Goal: Task Accomplishment & Management: Use online tool/utility

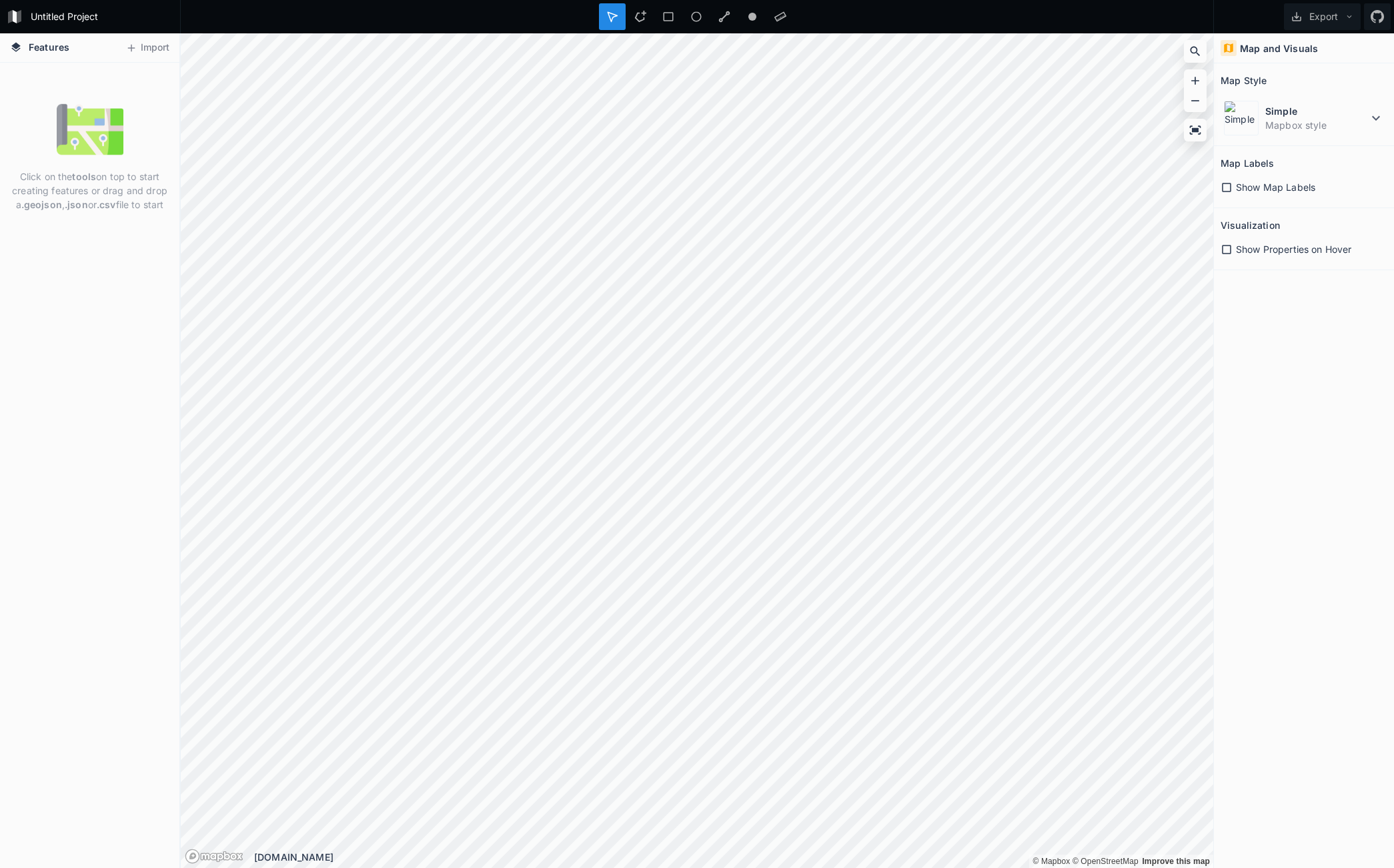
click at [1230, 183] on icon at bounding box center [1227, 187] width 12 height 12
click at [1228, 188] on icon at bounding box center [1227, 187] width 12 height 12
click at [1229, 246] on icon at bounding box center [1227, 250] width 9 height 9
click at [1230, 246] on icon at bounding box center [1227, 250] width 9 height 9
click at [1273, 114] on dt "Simple" at bounding box center [1316, 111] width 102 height 14
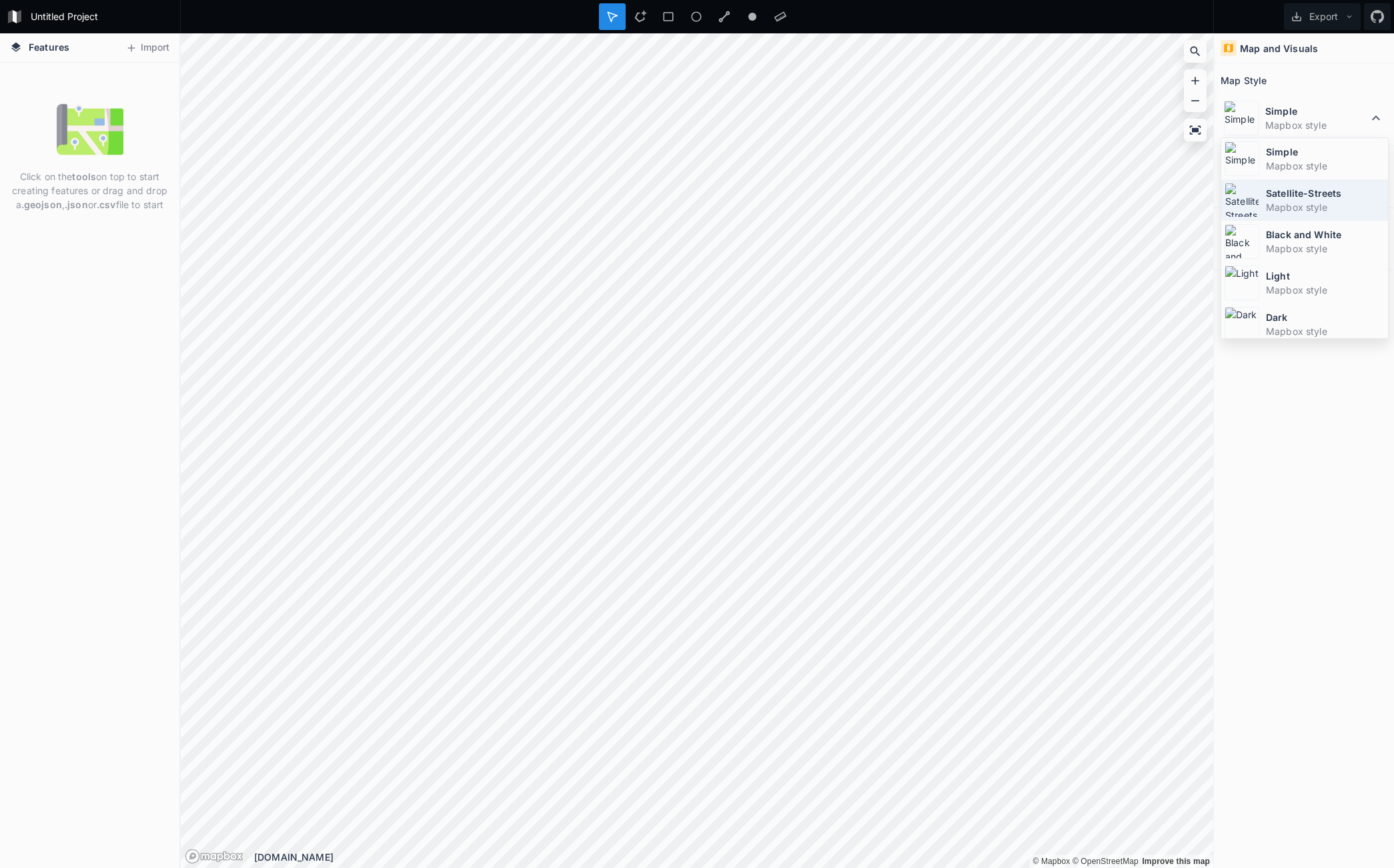
click at [1276, 189] on dt "Satellite-Streets" at bounding box center [1325, 192] width 119 height 14
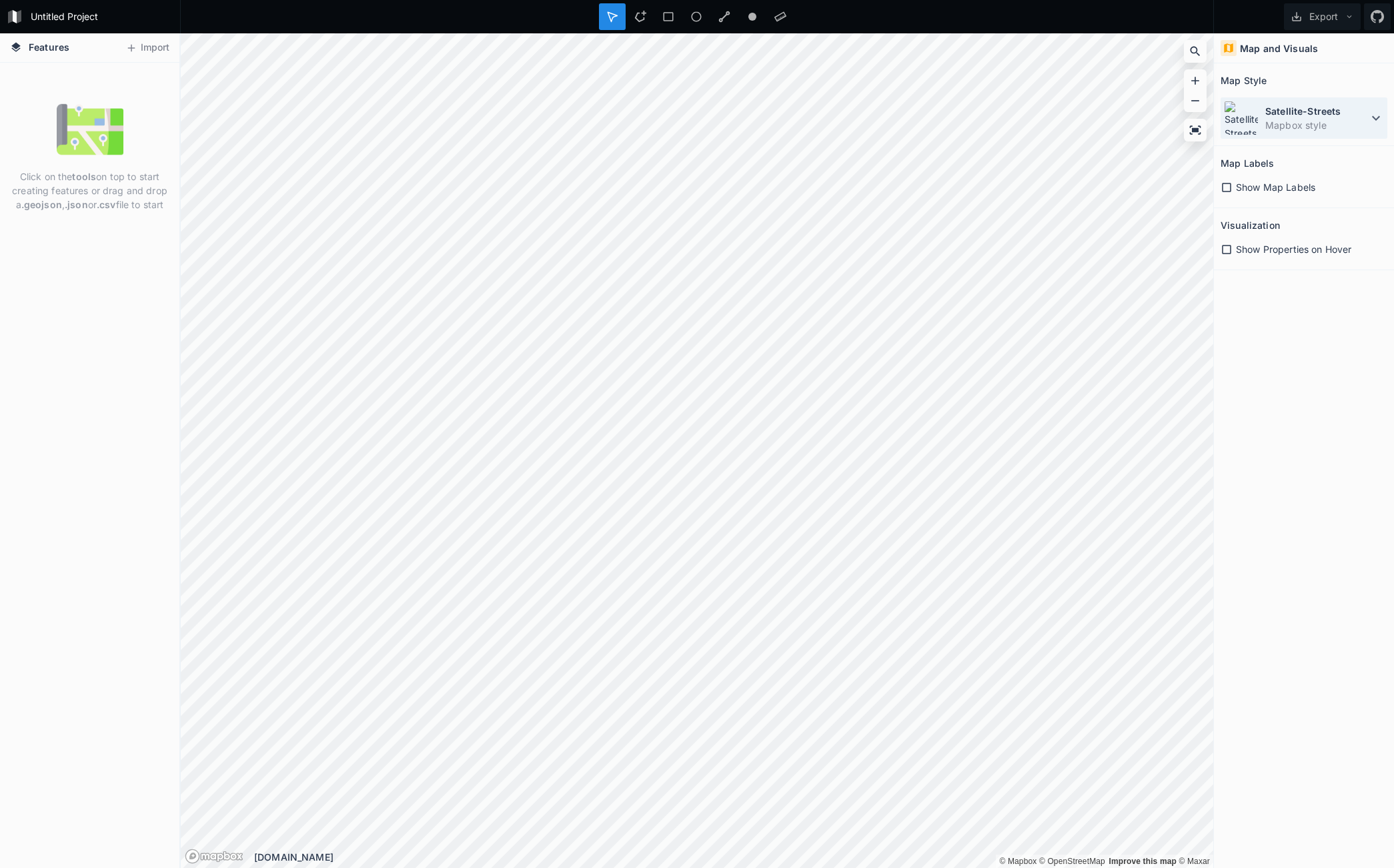
click at [1306, 123] on dd "Mapbox style" at bounding box center [1316, 125] width 102 height 14
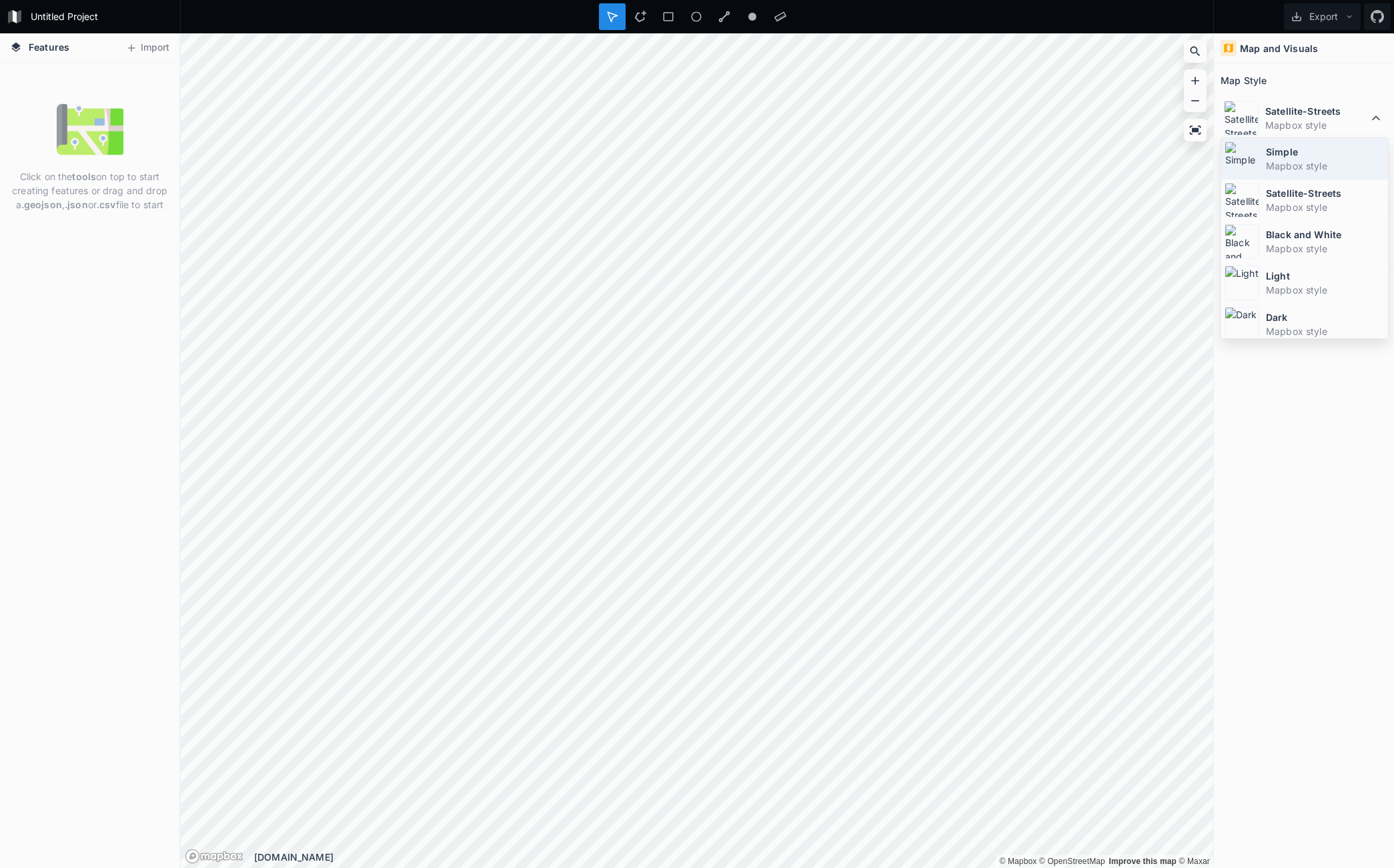
click at [1247, 147] on img at bounding box center [1242, 159] width 35 height 35
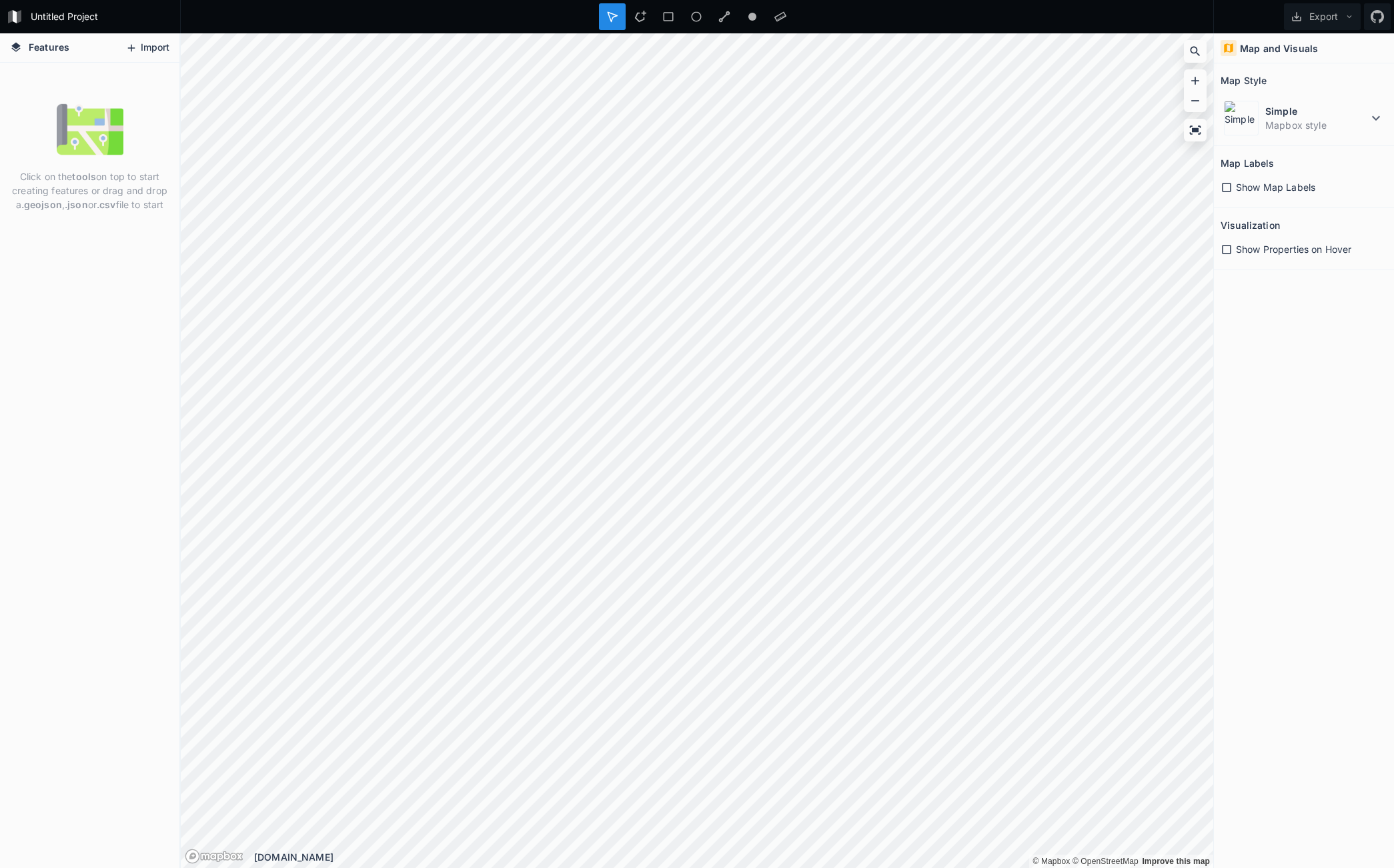
click at [162, 48] on button "Import" at bounding box center [147, 48] width 57 height 22
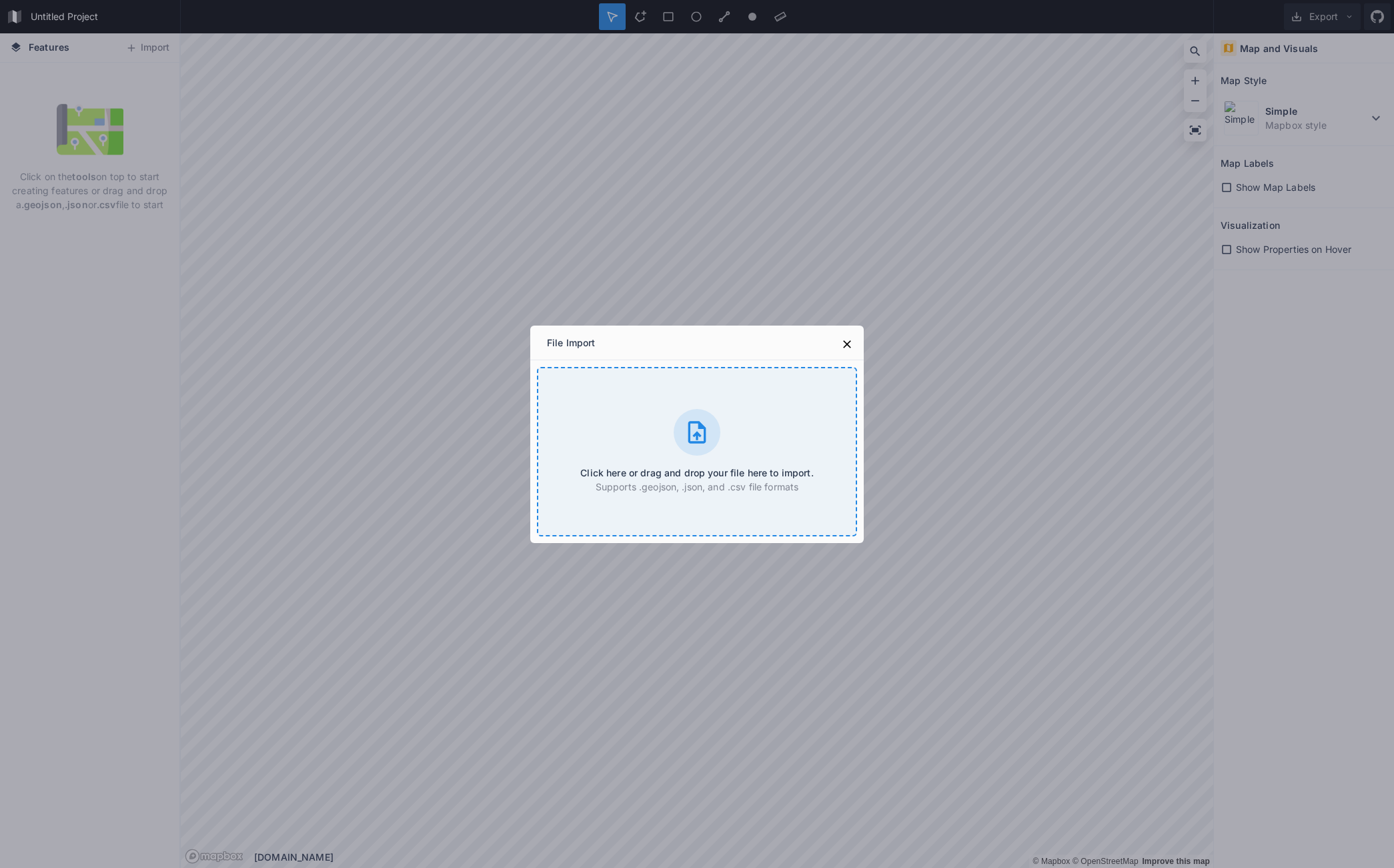
click at [598, 397] on div "Click here or drag and drop your file here to import. Supports .geojson, .json,…" at bounding box center [697, 451] width 320 height 170
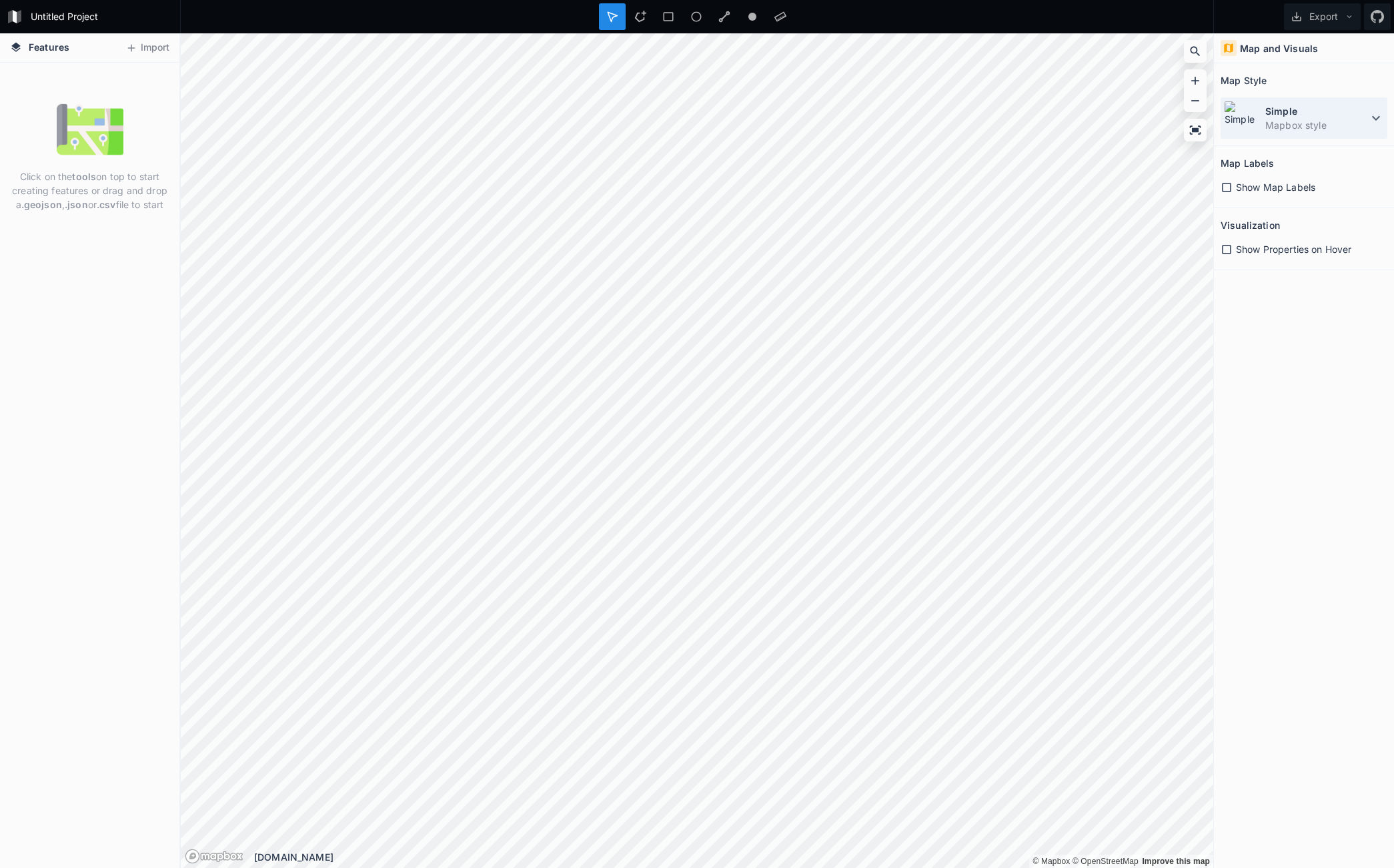
click at [1279, 112] on dt "Simple" at bounding box center [1316, 111] width 102 height 14
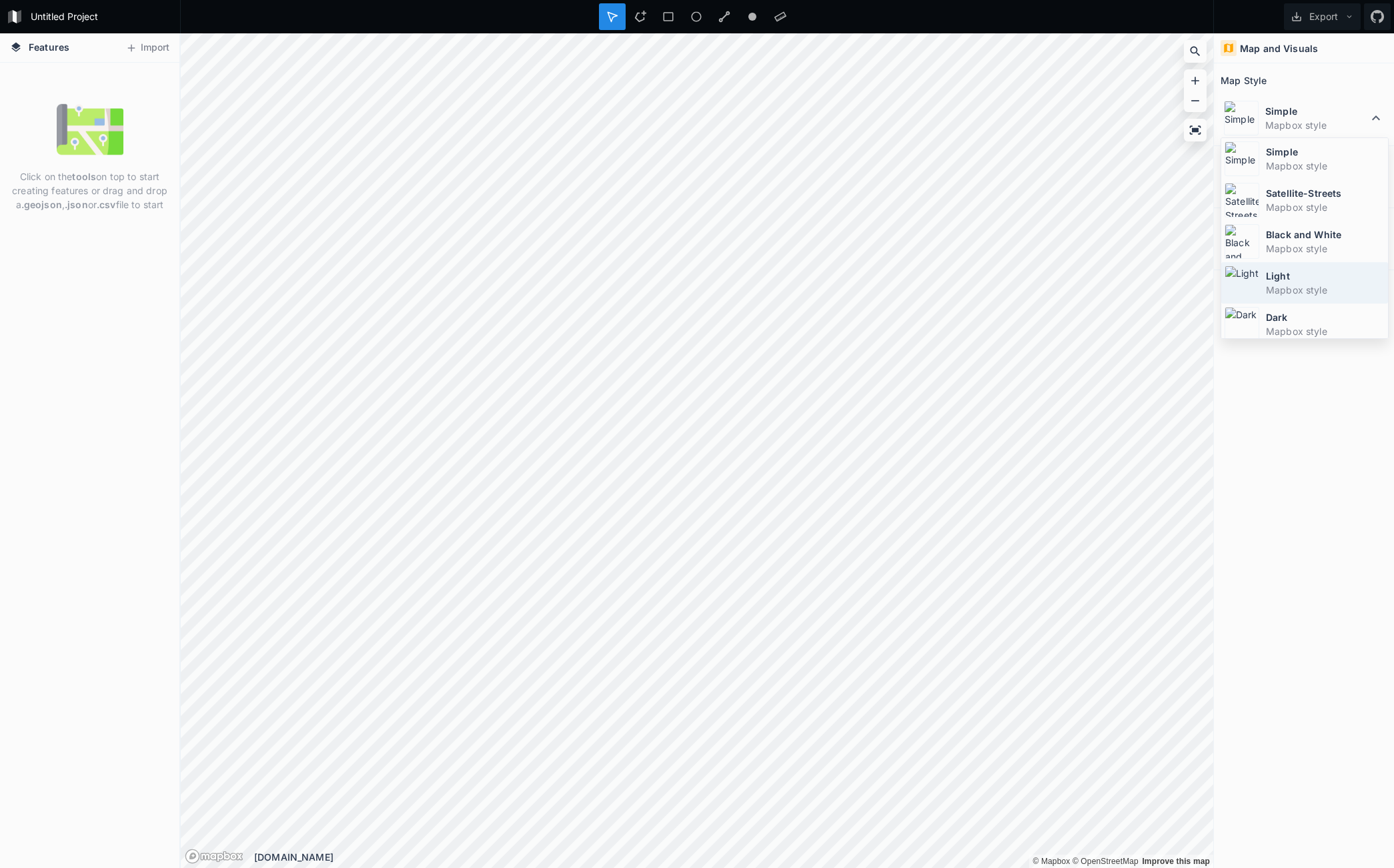
click at [1290, 288] on dd "Mapbox style" at bounding box center [1325, 289] width 119 height 14
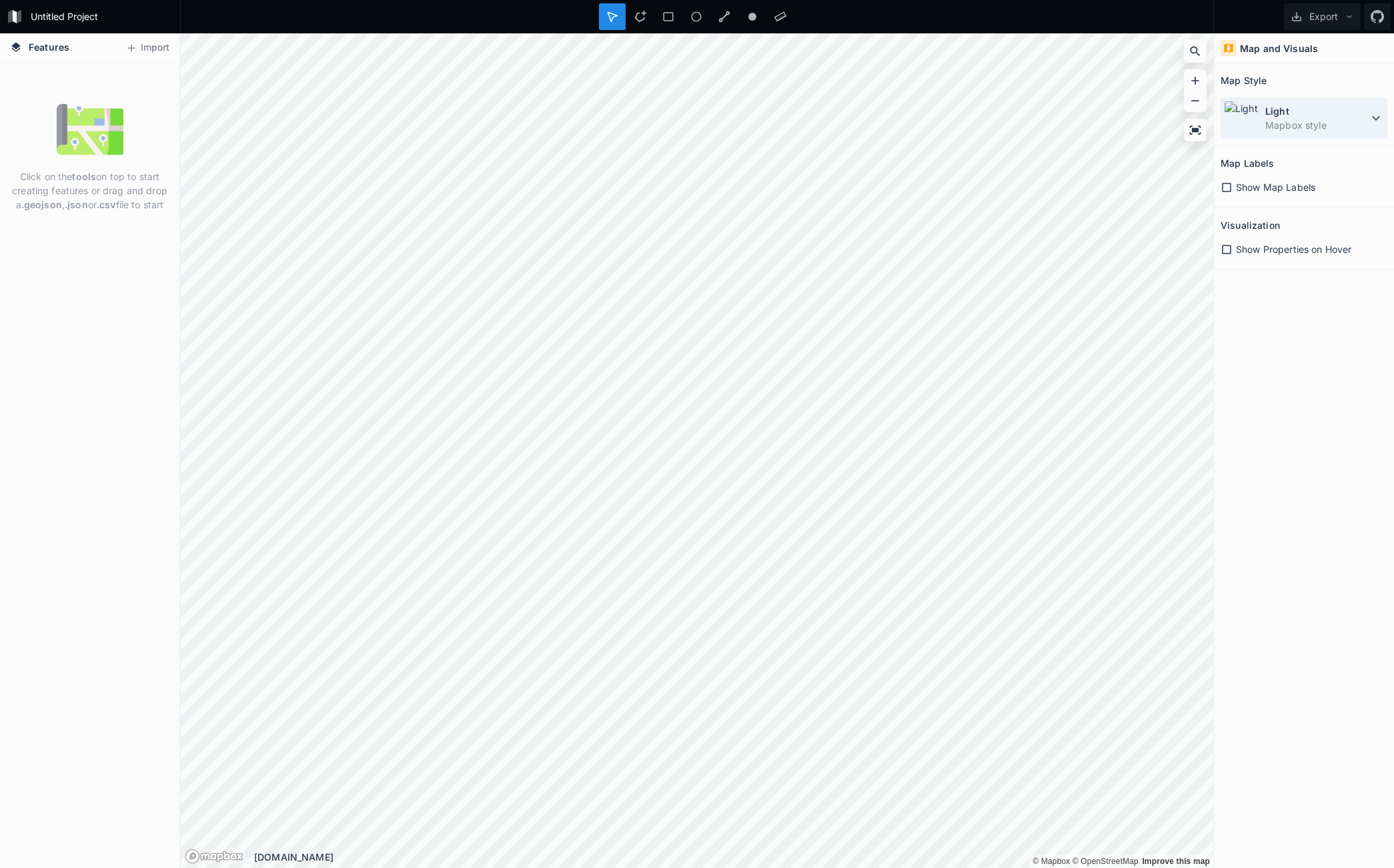
click at [1294, 109] on dt "Light" at bounding box center [1316, 111] width 102 height 14
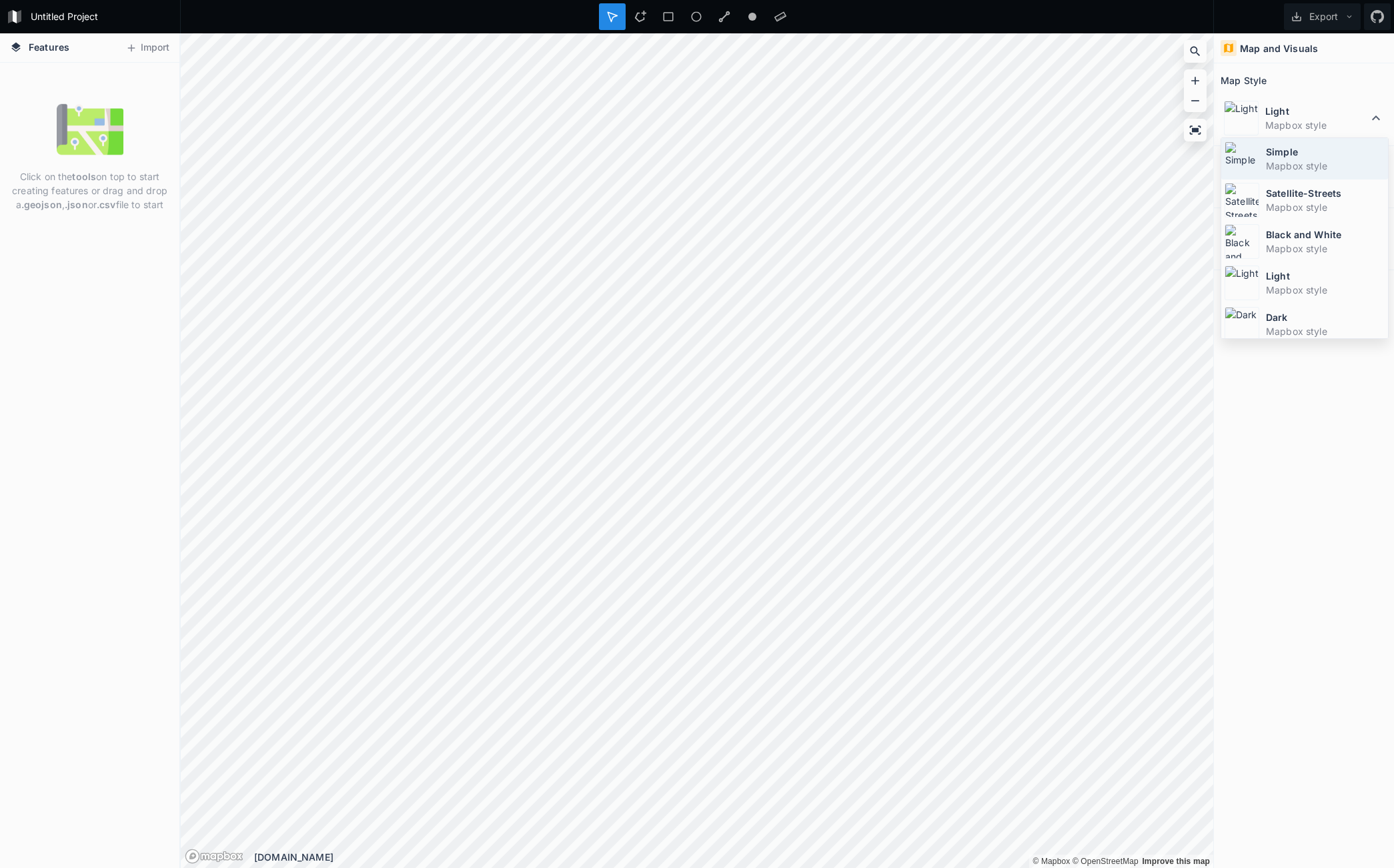
click at [1275, 153] on dt "Simple" at bounding box center [1325, 151] width 119 height 14
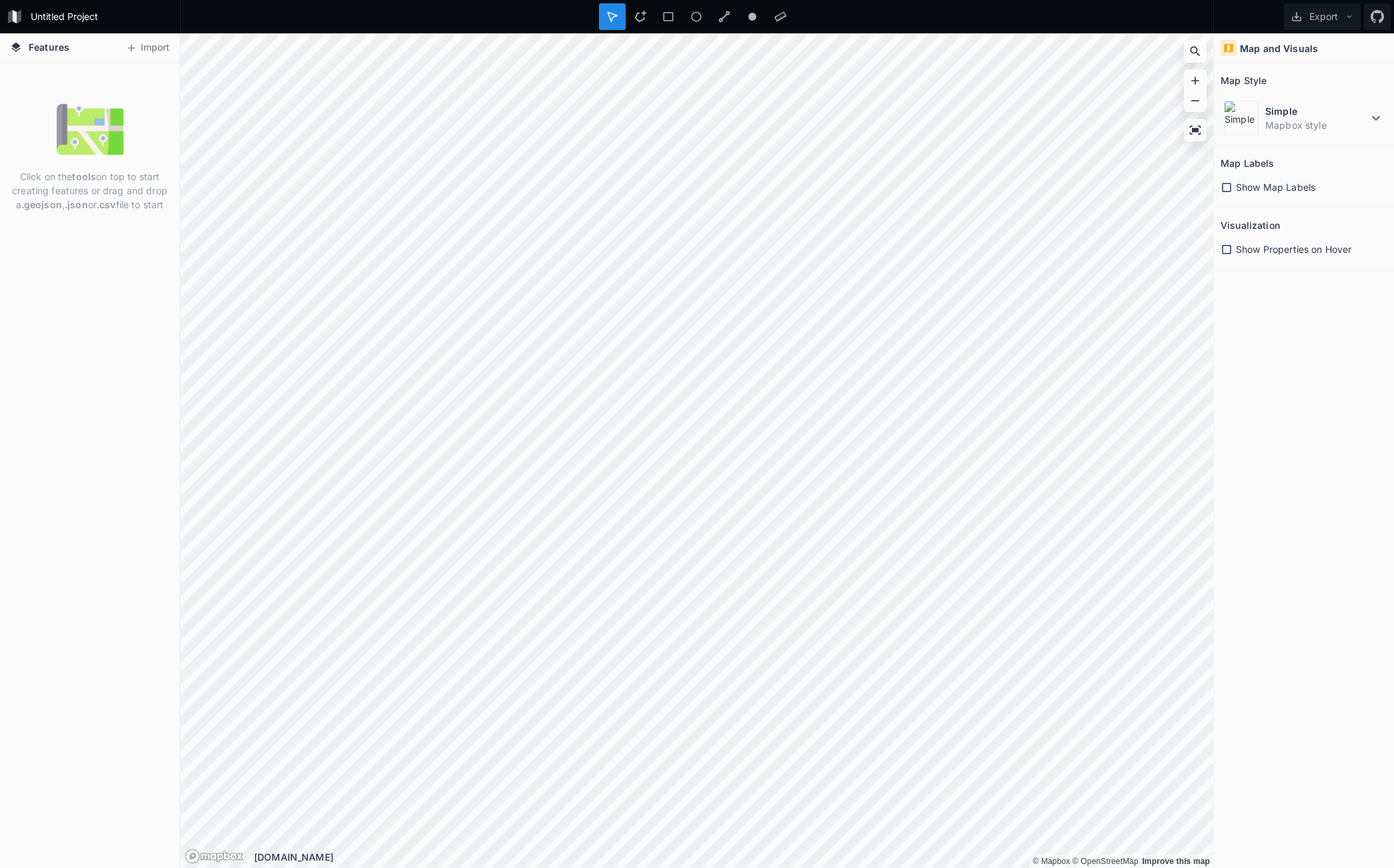
click at [1230, 183] on icon at bounding box center [1227, 187] width 12 height 12
click at [42, 48] on span "Features" at bounding box center [49, 47] width 40 height 14
click at [15, 44] on icon at bounding box center [16, 47] width 9 height 9
click at [155, 54] on button "Import" at bounding box center [147, 48] width 57 height 22
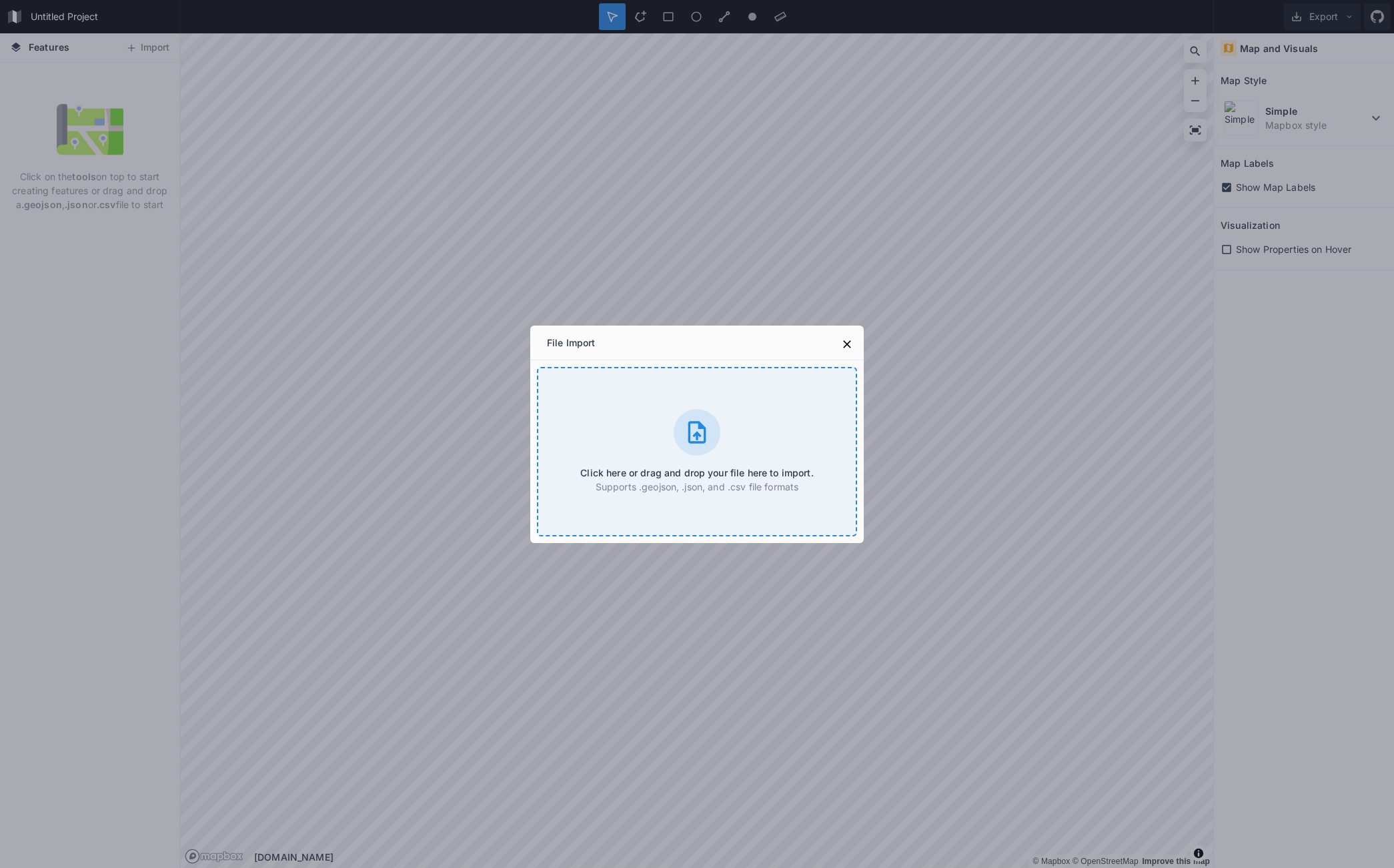
click at [712, 421] on div at bounding box center [697, 433] width 47 height 47
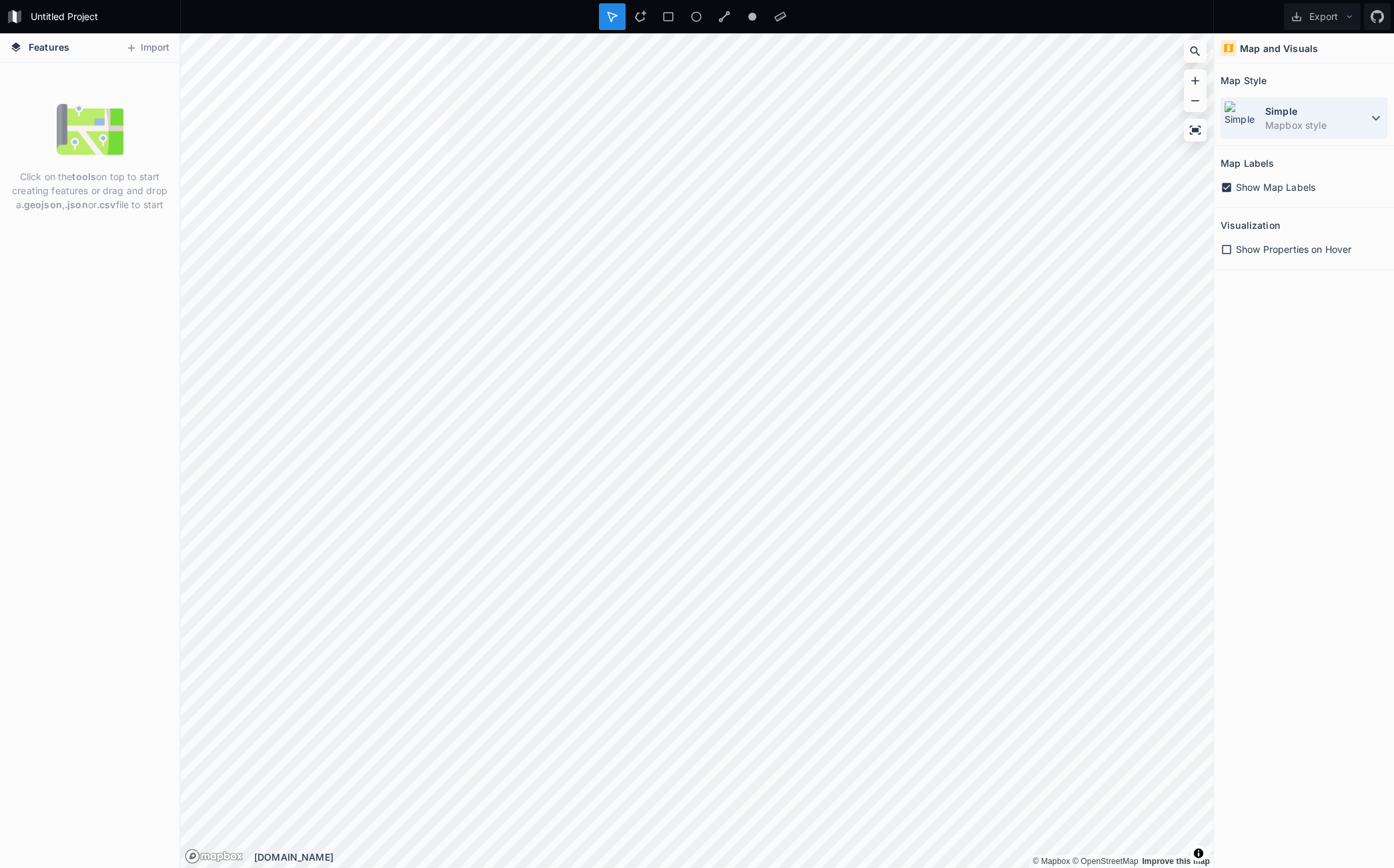
click at [1375, 117] on icon at bounding box center [1376, 117] width 16 height 16
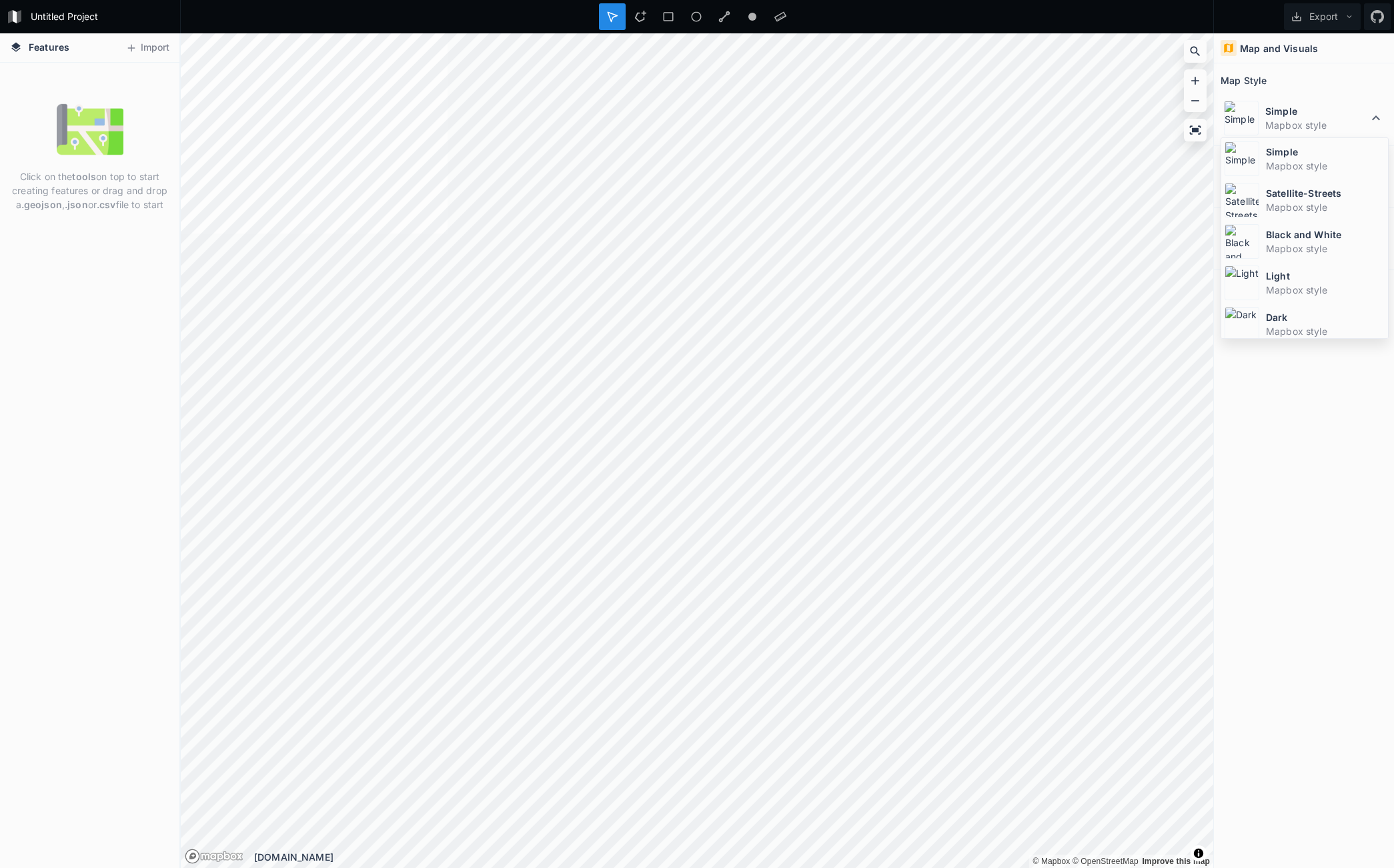
scroll to position [89, 0]
click at [1299, 287] on dd "Mapbox style" at bounding box center [1325, 282] width 119 height 14
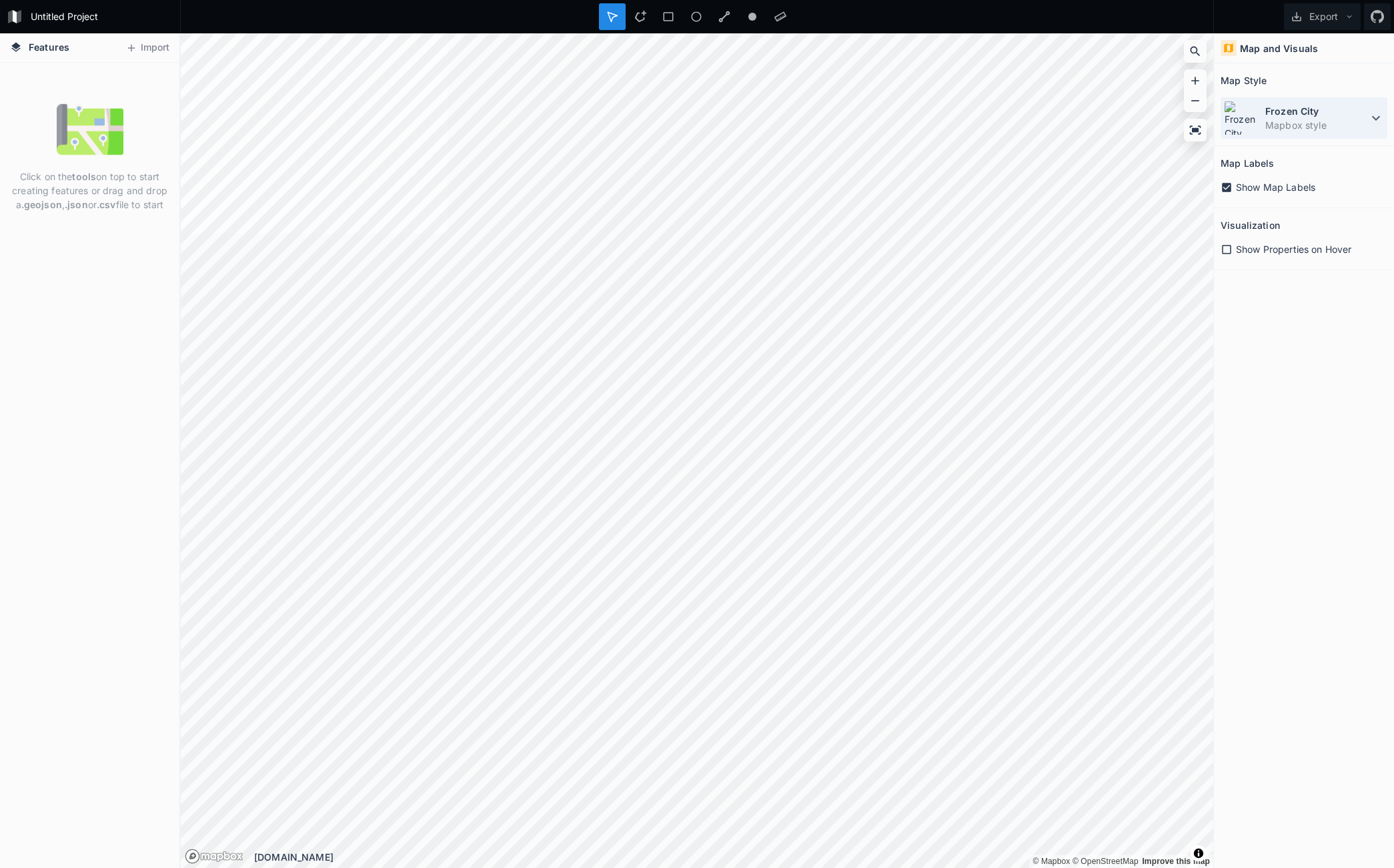
click at [1269, 102] on div "Frozen City Mapbox style" at bounding box center [1305, 118] width 167 height 41
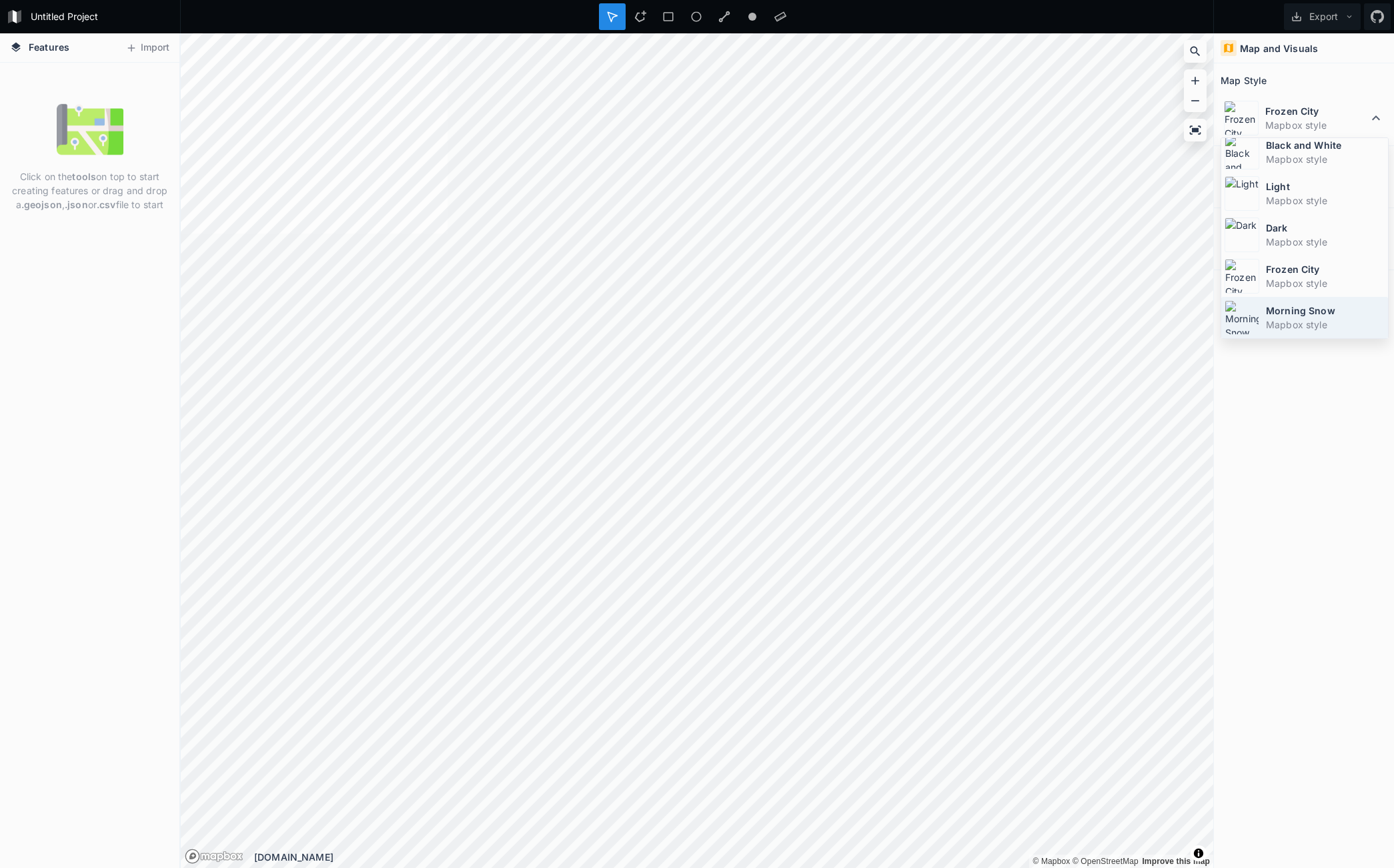
click at [1302, 324] on dd "Mapbox style" at bounding box center [1325, 324] width 119 height 14
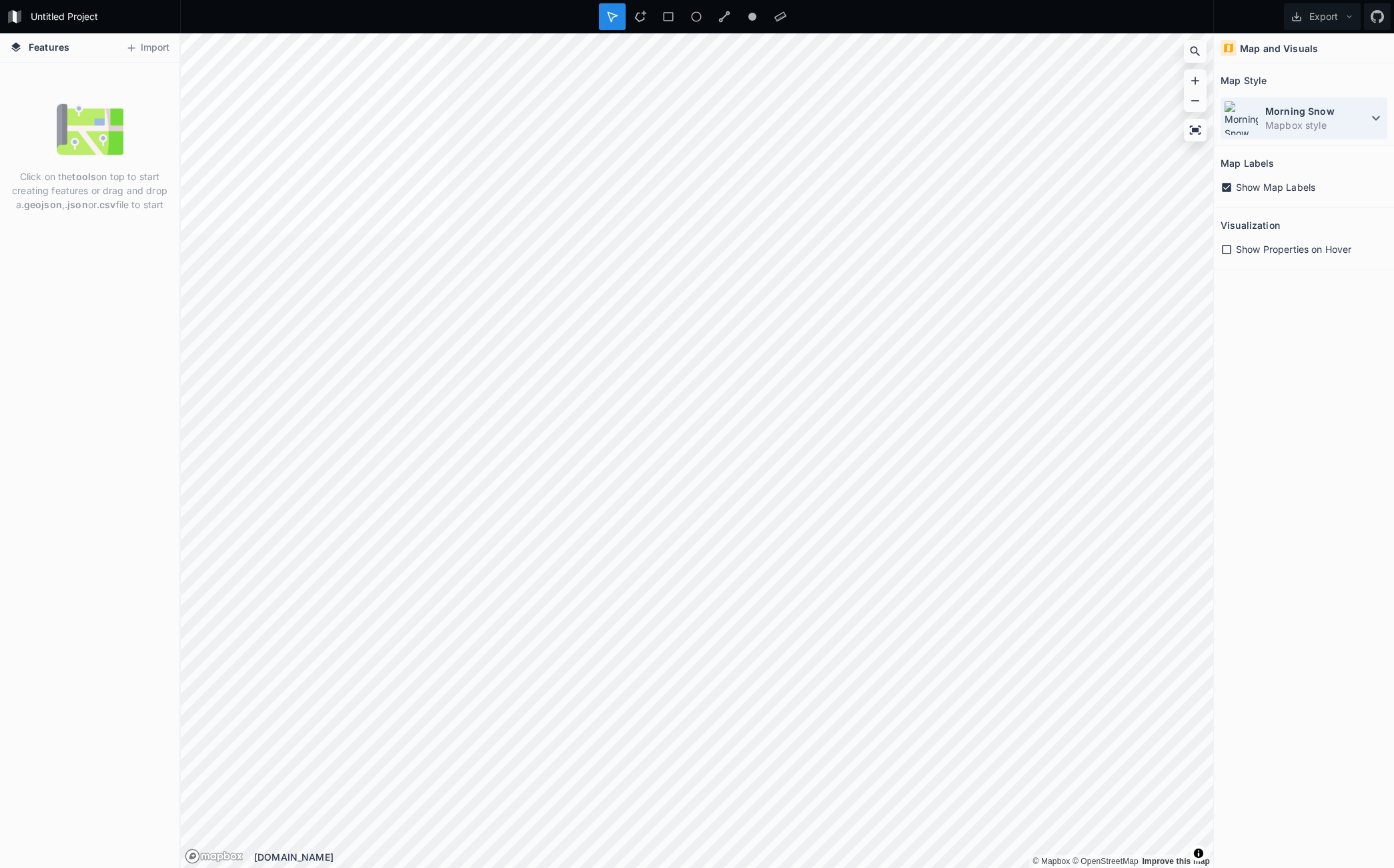
click at [1283, 123] on dd "Mapbox style" at bounding box center [1316, 125] width 102 height 14
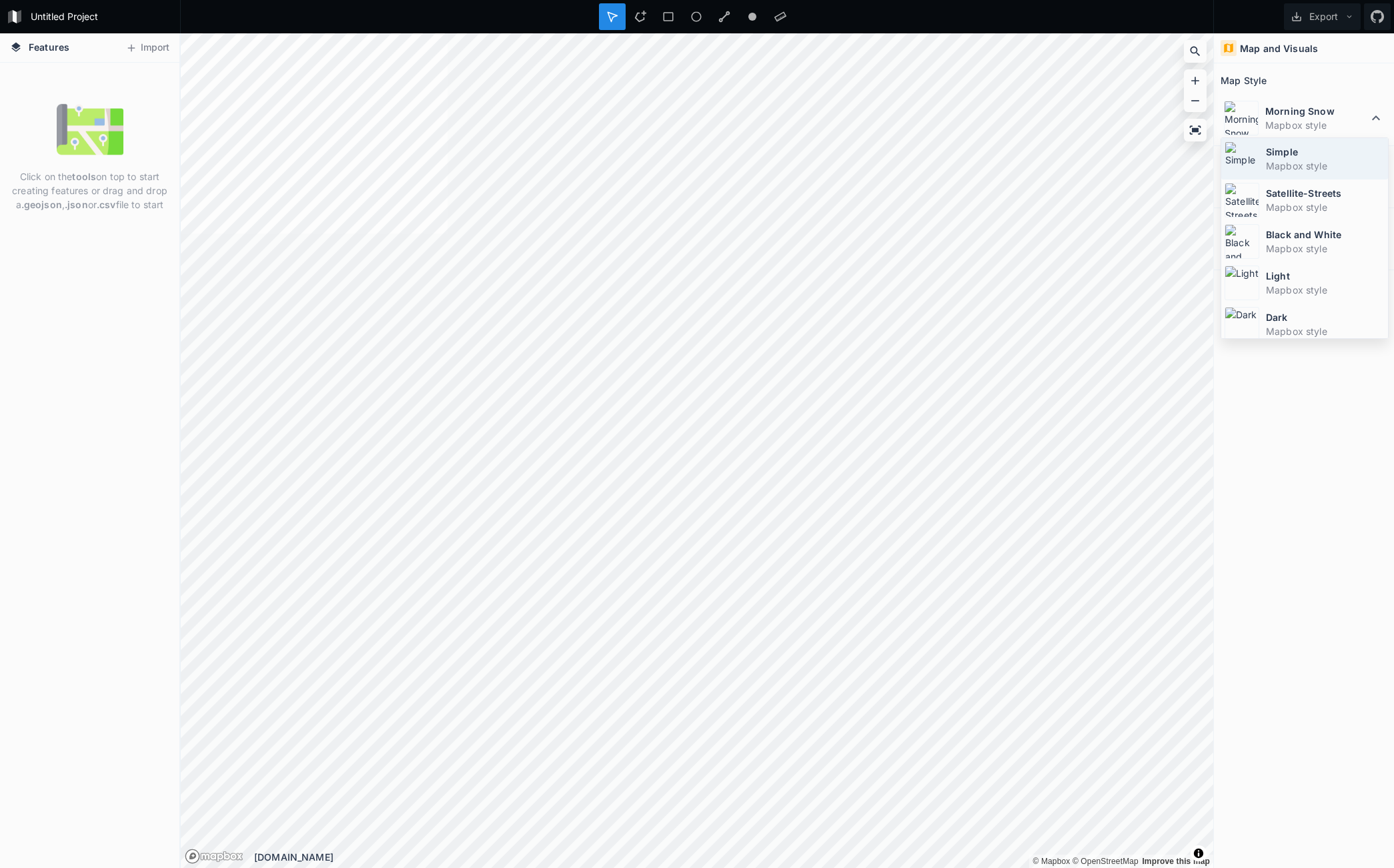
click at [1284, 156] on dt "Simple" at bounding box center [1325, 151] width 119 height 14
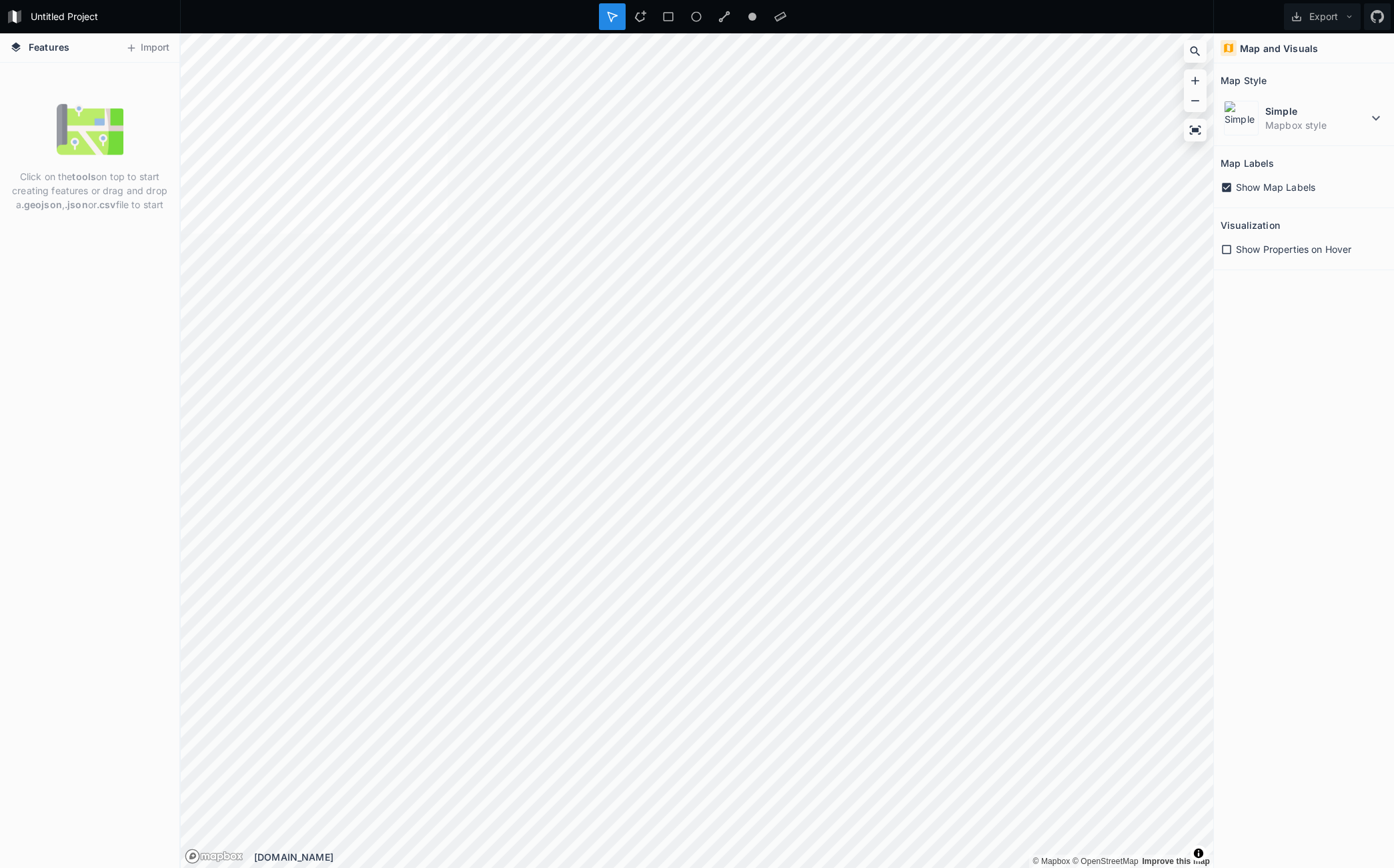
click at [1229, 250] on icon at bounding box center [1227, 249] width 12 height 12
click at [1228, 245] on icon at bounding box center [1227, 249] width 12 height 12
click at [1371, 118] on icon at bounding box center [1376, 117] width 16 height 16
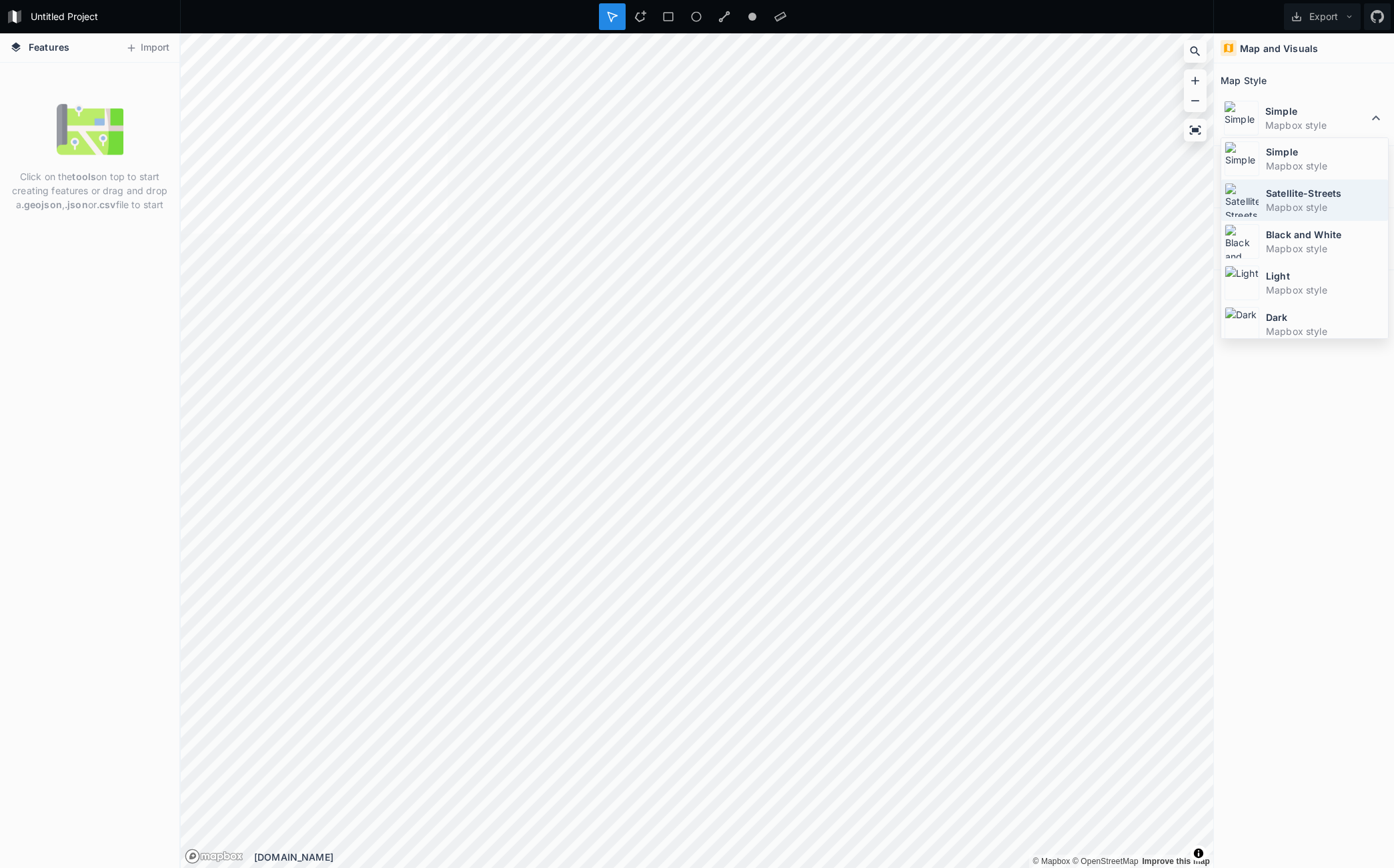
click at [1245, 208] on img at bounding box center [1242, 200] width 35 height 35
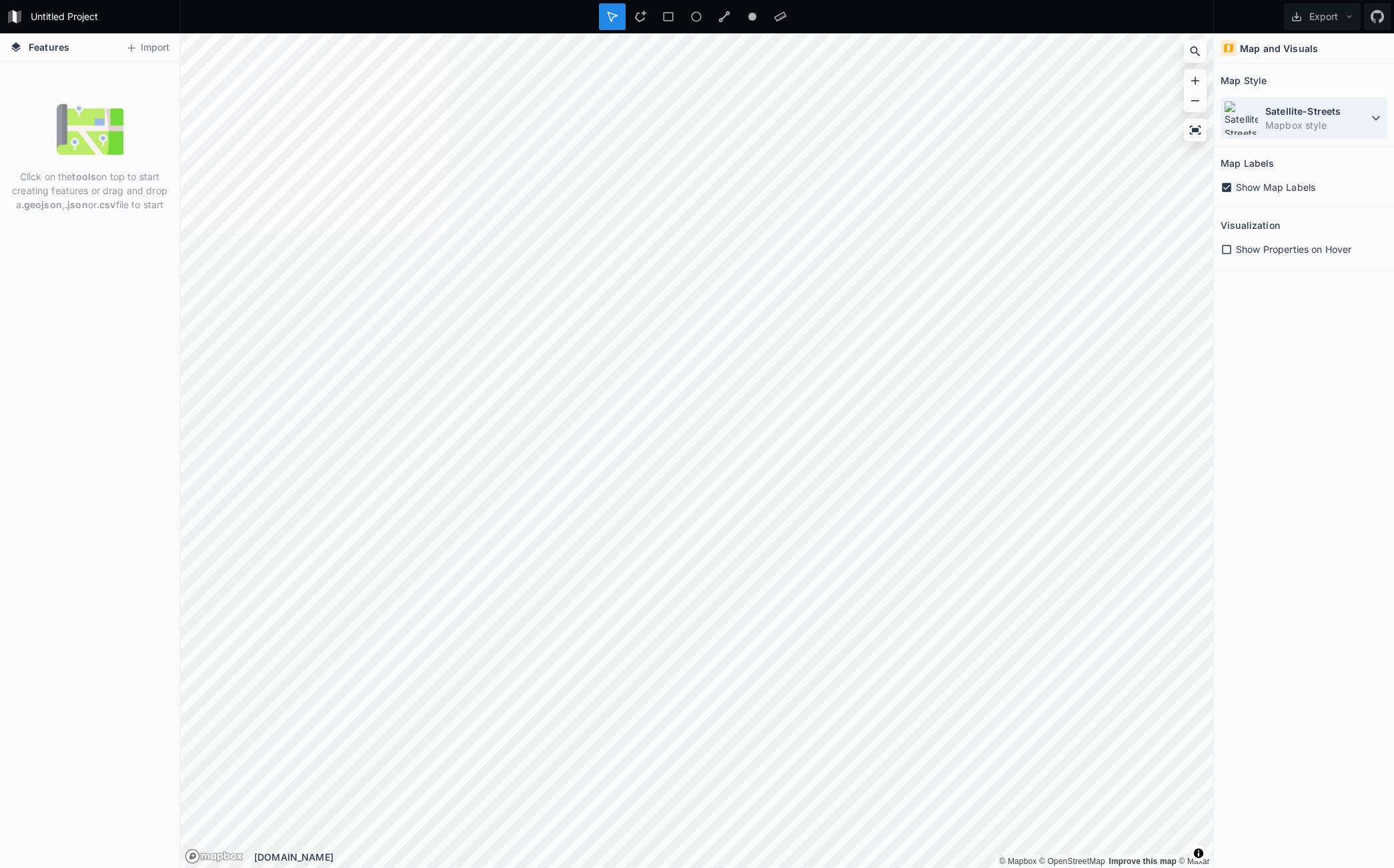
click at [1375, 116] on icon at bounding box center [1376, 117] width 16 height 16
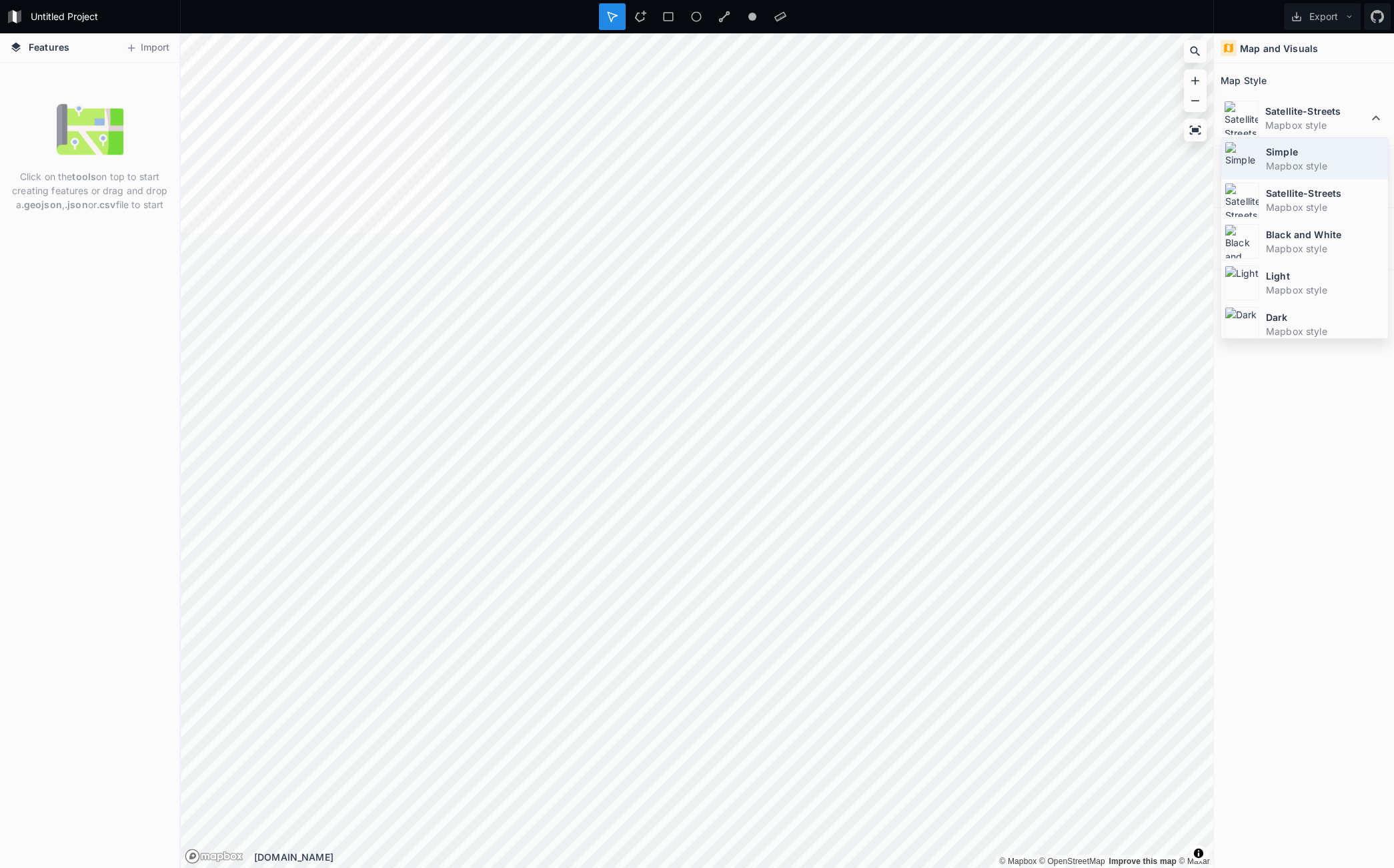
click at [1301, 149] on dt "Simple" at bounding box center [1325, 151] width 119 height 14
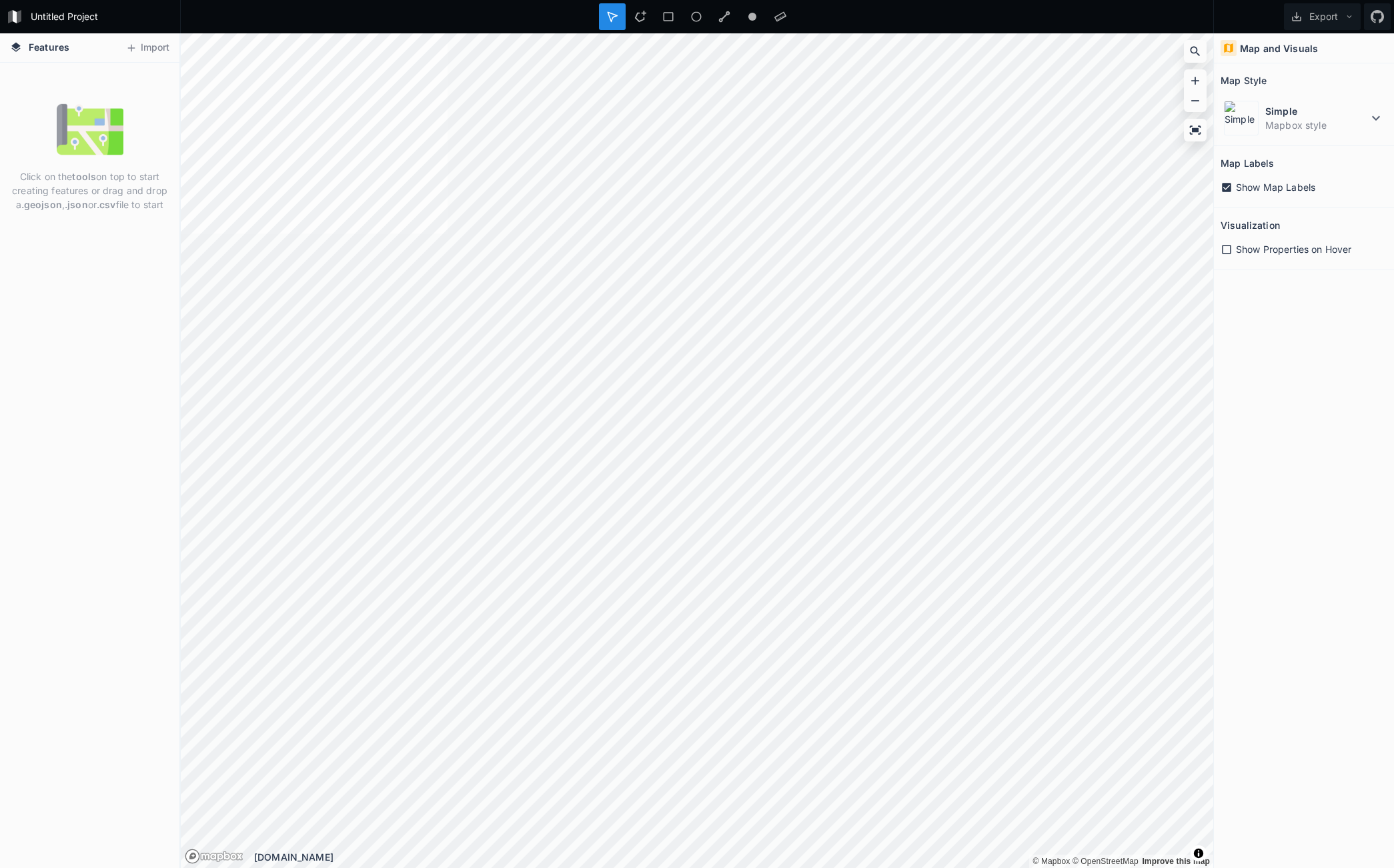
click at [69, 127] on img at bounding box center [89, 129] width 67 height 67
click at [103, 203] on strong ".csv" at bounding box center [106, 205] width 20 height 11
click at [99, 343] on div "Click on the tools on top to start creating features or drag and drop a .geojso…" at bounding box center [89, 465] width 179 height 805
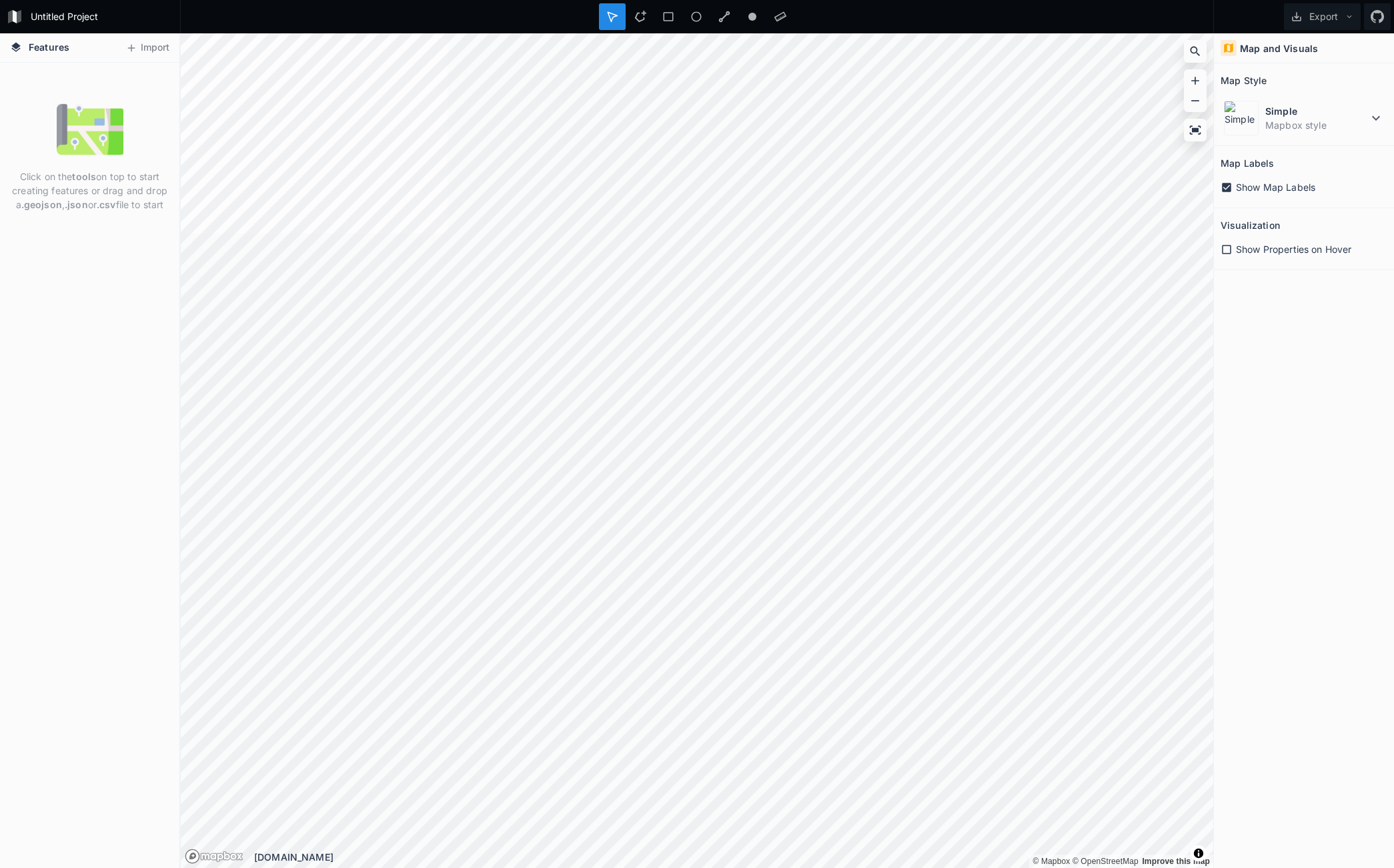
click at [90, 341] on div "Click on the tools on top to start creating features or drag and drop a .geojso…" at bounding box center [89, 465] width 179 height 805
click at [151, 42] on button "Import" at bounding box center [147, 48] width 57 height 22
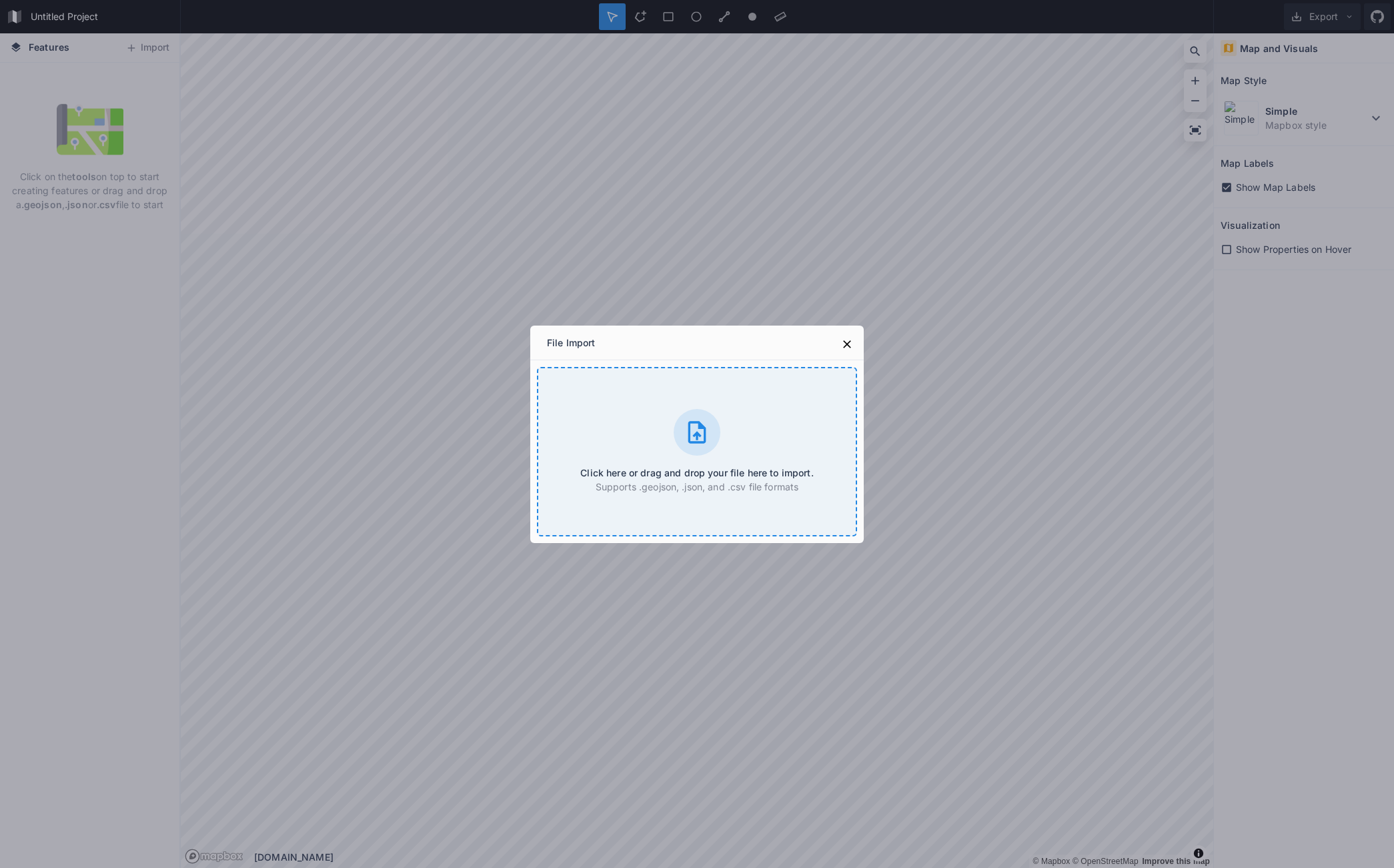
click at [665, 409] on div "Click here or drag and drop your file here to import. Supports .geojson, .json,…" at bounding box center [697, 451] width 320 height 170
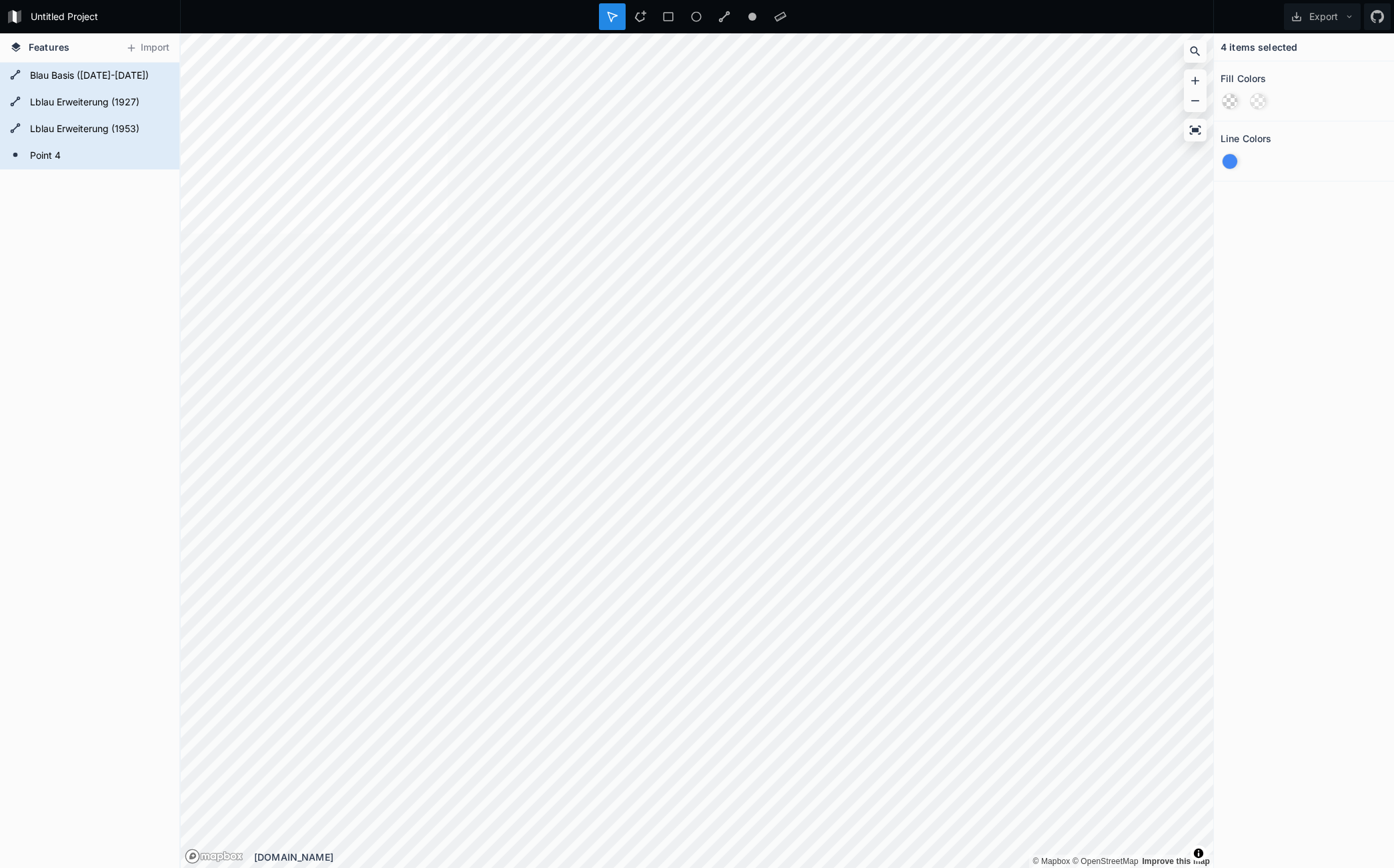
click at [10, 349] on div "Features Import Point 4 Lblau Erweiterung (1953) Lblau Erweiterung (1927) Blau …" at bounding box center [697, 450] width 1394 height 834
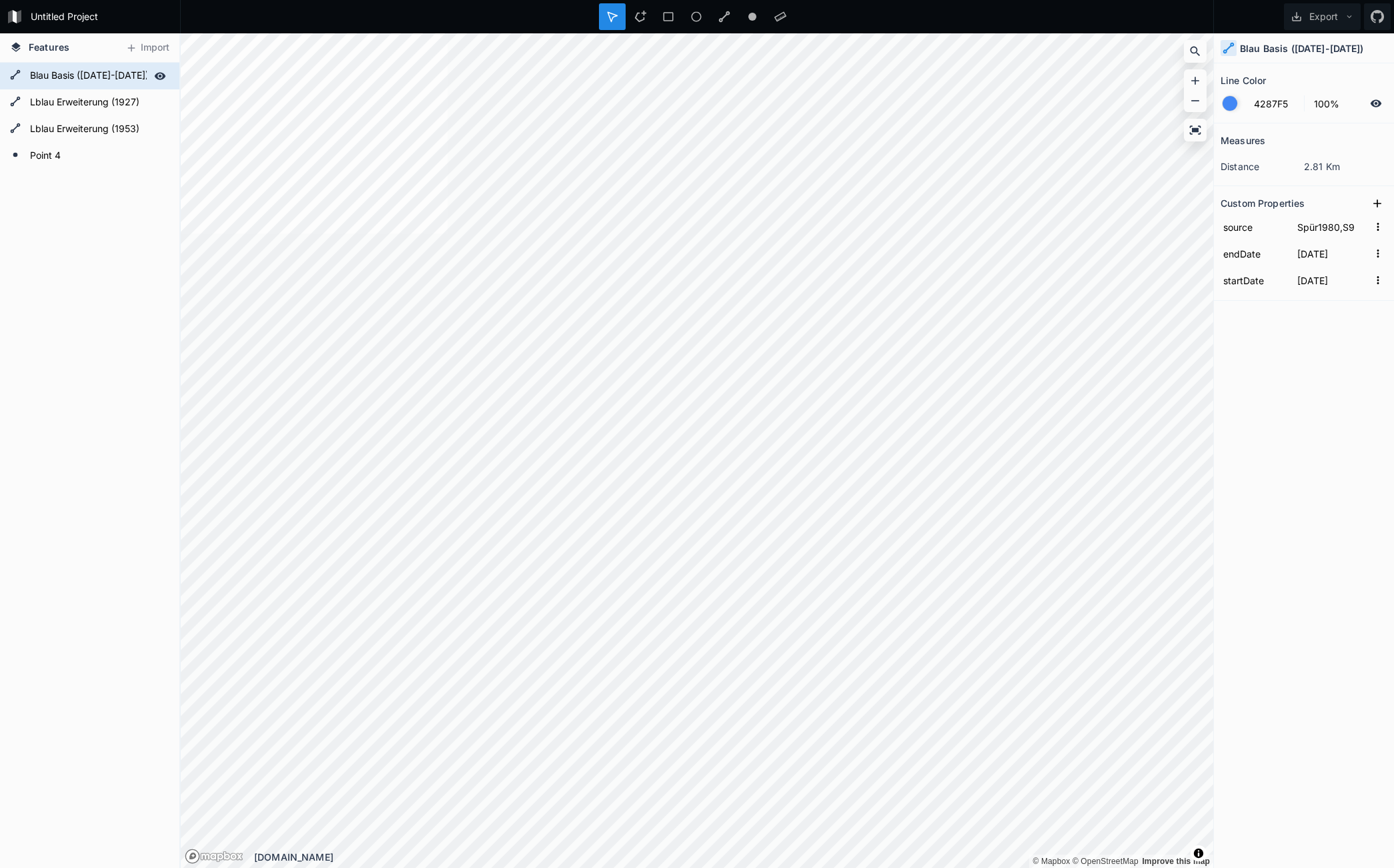
click at [83, 70] on form "Blau Basis ([DATE]-[DATE])" at bounding box center [88, 75] width 125 height 20
click at [80, 70] on form "Blau Basis ([DATE]-[DATE])" at bounding box center [88, 75] width 125 height 20
click at [33, 77] on form "Blau Basis ([DATE]-[DATE])" at bounding box center [88, 75] width 125 height 20
click at [156, 73] on icon at bounding box center [160, 76] width 12 height 12
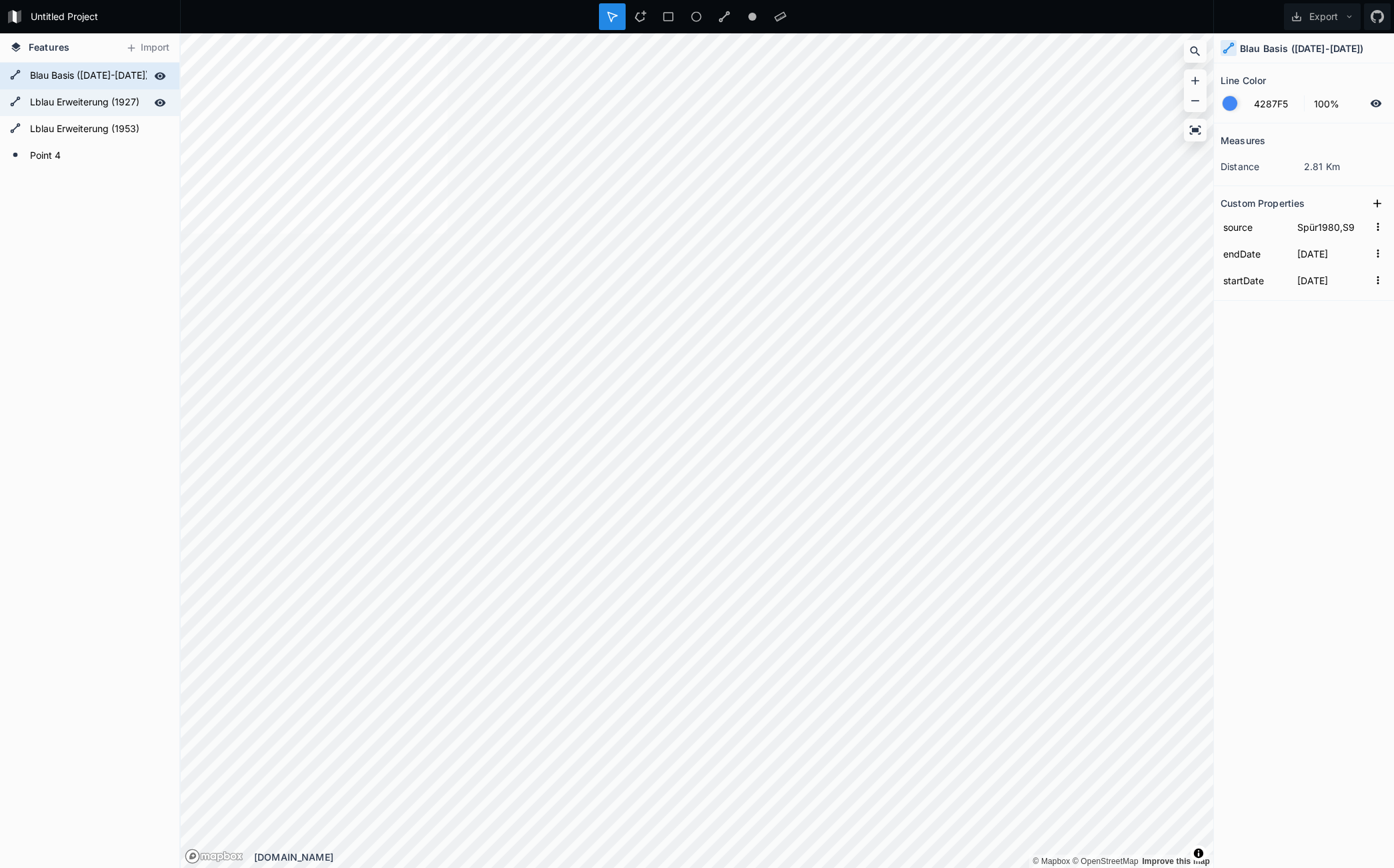
click at [165, 105] on icon at bounding box center [160, 102] width 12 height 12
click at [86, 136] on form "Lblau Erweiterung (1953)" at bounding box center [88, 129] width 125 height 20
type input "[DATE]"
click at [86, 136] on form "Lblau Erweiterung (1953)" at bounding box center [88, 129] width 125 height 20
